Goal: Task Accomplishment & Management: Use online tool/utility

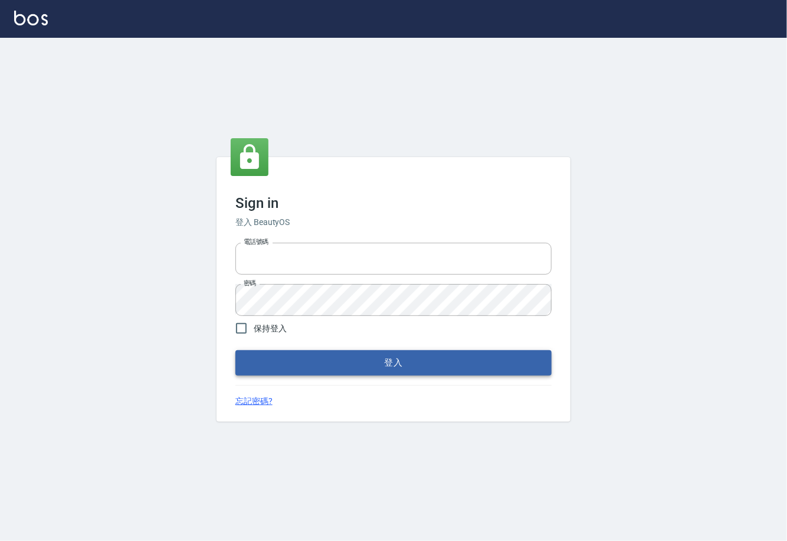
type input "0225929166"
click at [299, 355] on button "登入" at bounding box center [393, 362] width 316 height 25
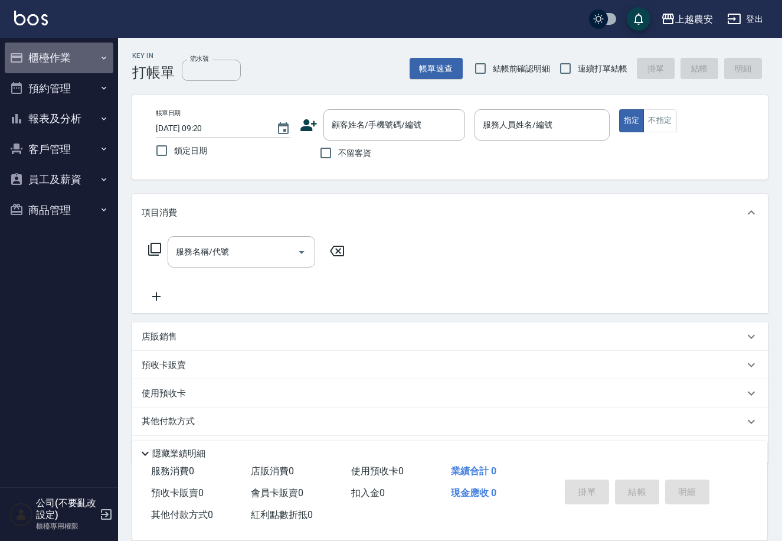
click at [71, 48] on button "櫃檯作業" at bounding box center [59, 57] width 109 height 31
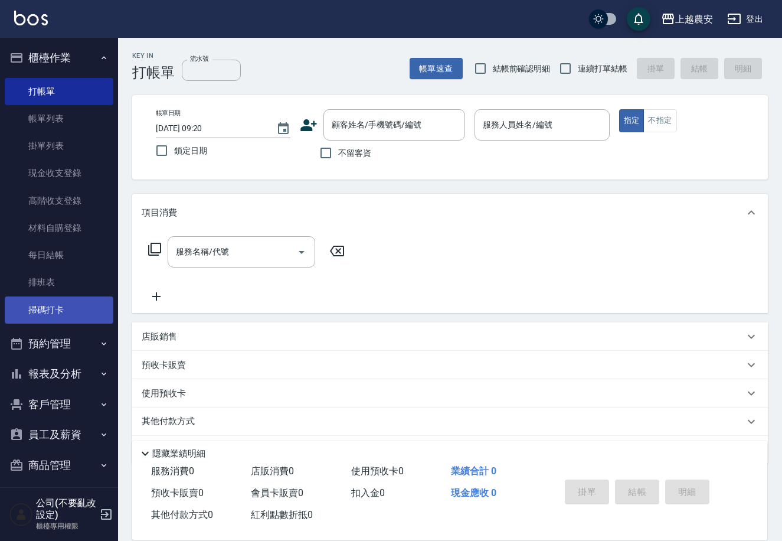
click at [48, 316] on link "掃碼打卡" at bounding box center [59, 309] width 109 height 27
